Goal: Task Accomplishment & Management: Complete application form

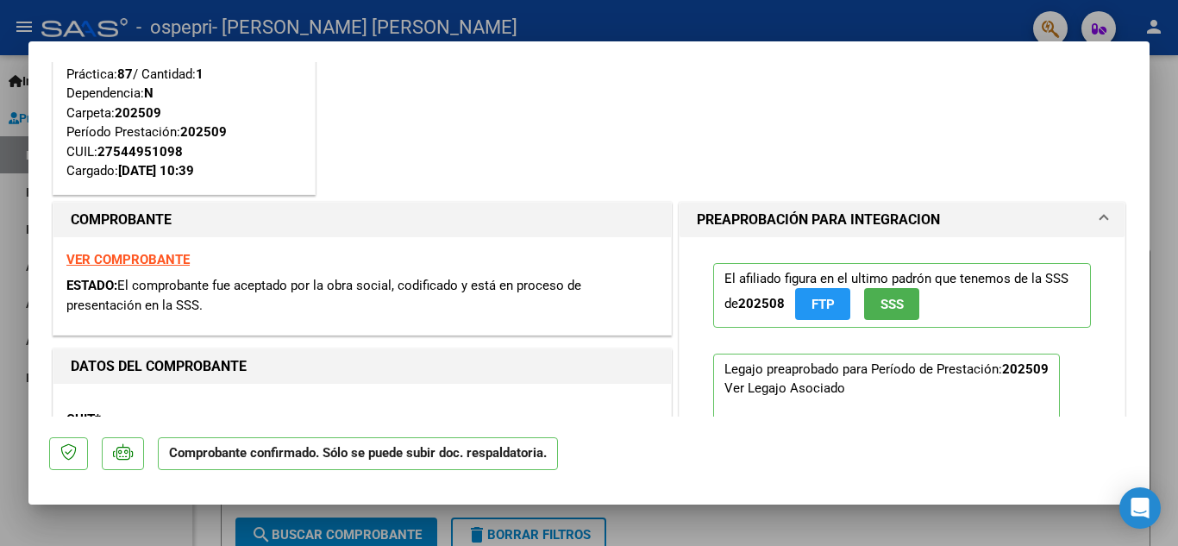
scroll to position [96, 0]
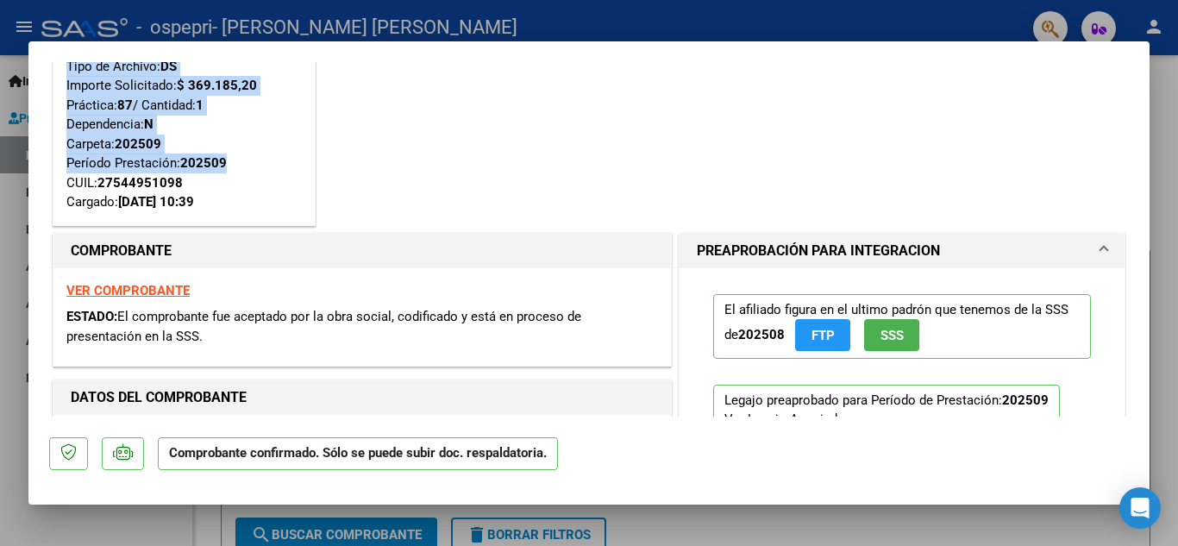
drag, startPoint x: 1150, startPoint y: 116, endPoint x: 1142, endPoint y: 160, distance: 44.7
click at [1142, 160] on div "Cargada para enviar SSS Tipo de Archivo: DS Importe Solicitado: $ 369.185,20 Pr…" at bounding box center [589, 273] width 1178 height 546
click at [895, 138] on div "Cargada para enviar SSS Tipo de Archivo: DS Importe Solicitado: $ 369.185,20 Pr…" at bounding box center [589, 107] width 1080 height 244
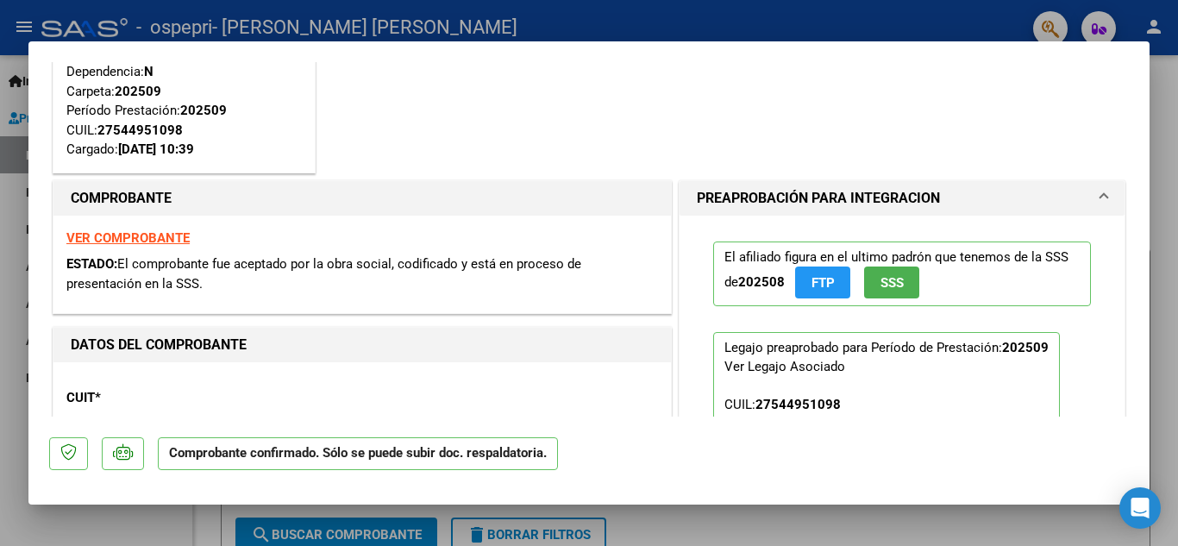
scroll to position [0, 0]
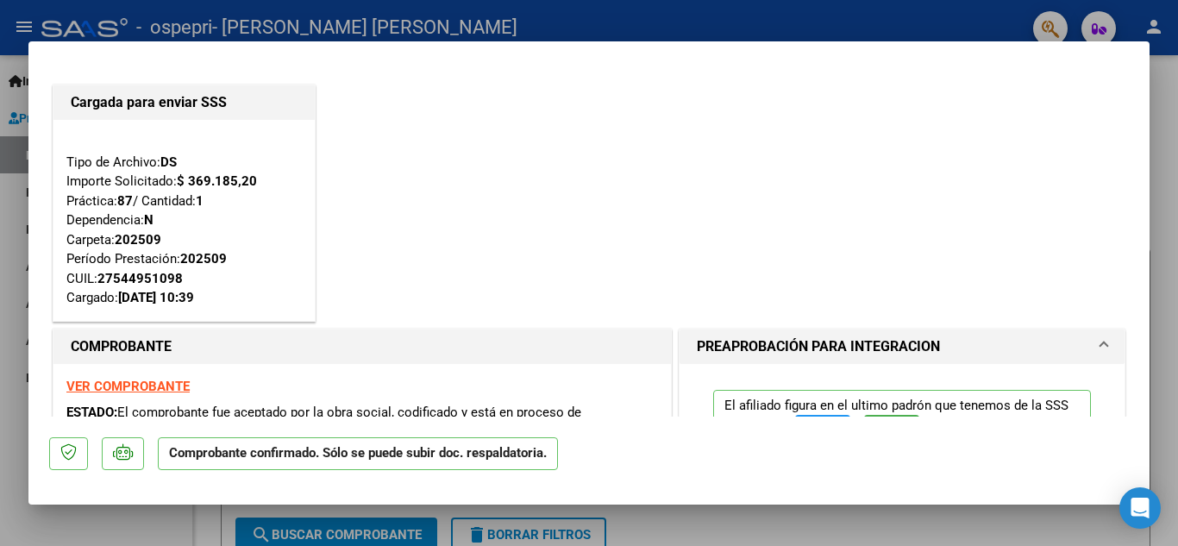
click at [1170, 196] on div at bounding box center [589, 273] width 1178 height 546
type input "$ 0,00"
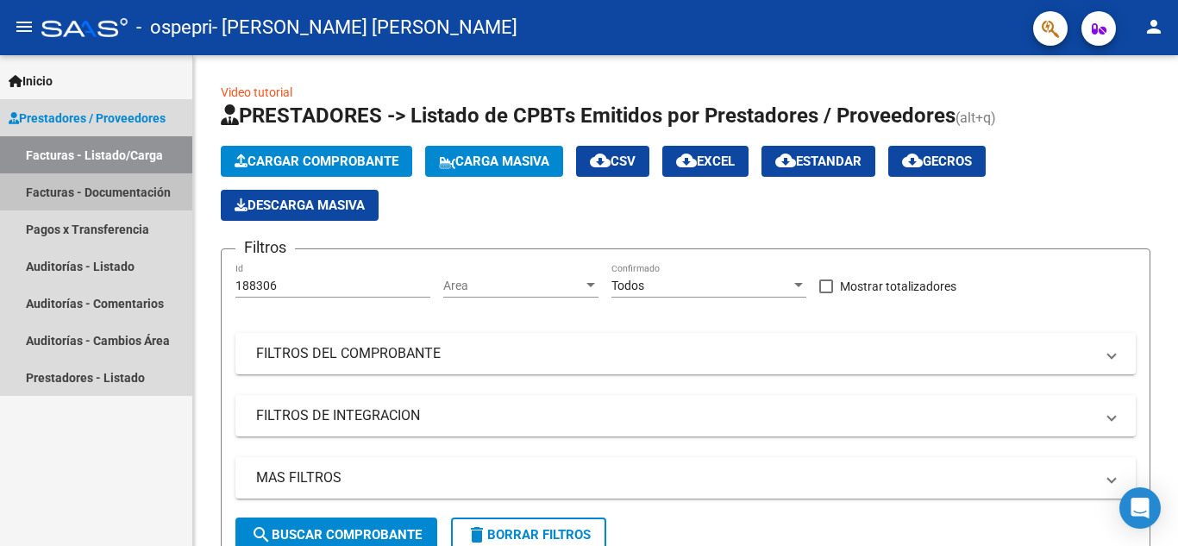
click at [49, 199] on link "Facturas - Documentación" at bounding box center [96, 191] width 192 height 37
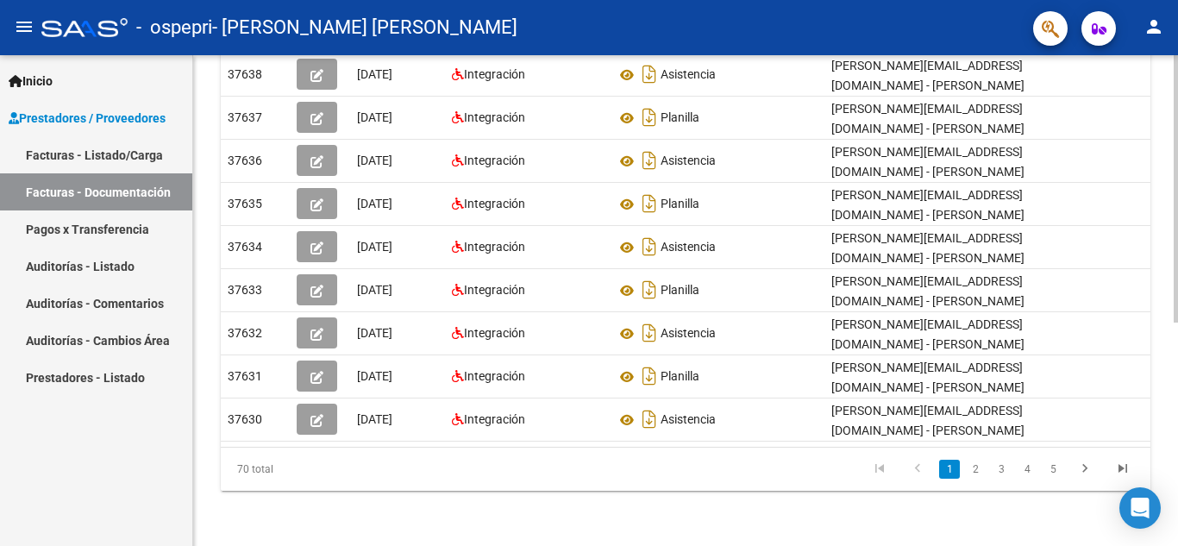
scroll to position [409, 0]
click at [1177, 469] on div at bounding box center [1176, 412] width 4 height 267
click at [50, 156] on link "Facturas - Listado/Carga" at bounding box center [96, 154] width 192 height 37
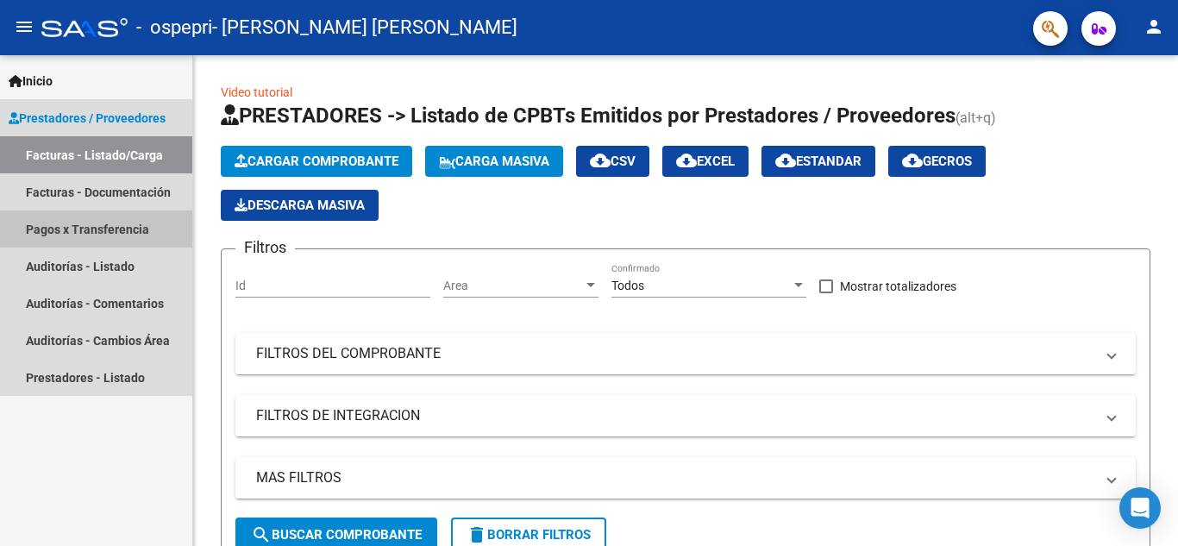
click at [61, 229] on link "Pagos x Transferencia" at bounding box center [96, 228] width 192 height 37
